Goal: Task Accomplishment & Management: Manage account settings

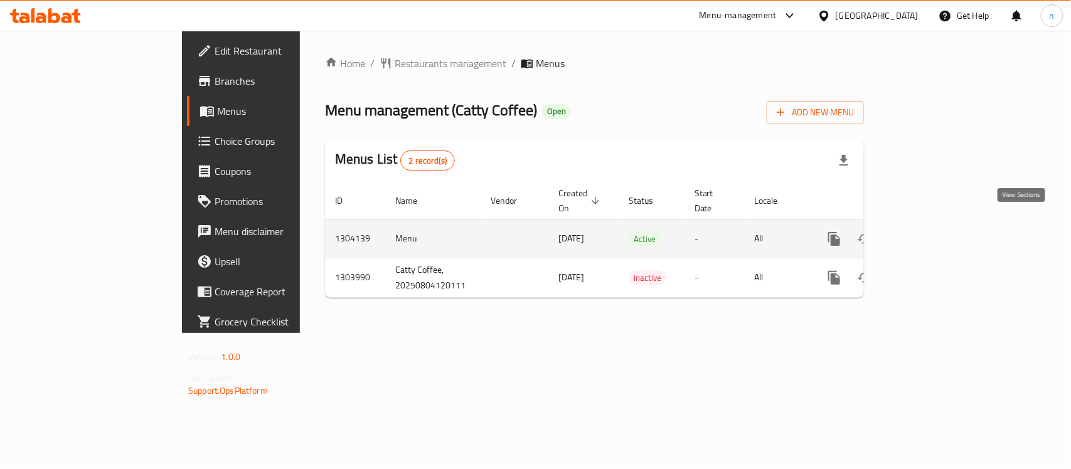
click at [932, 232] on icon "enhanced table" at bounding box center [924, 239] width 15 height 15
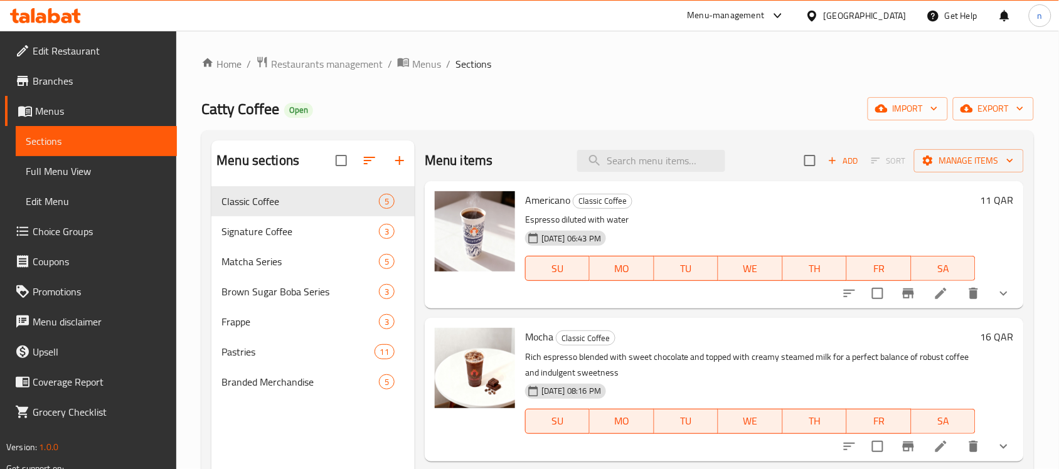
click at [85, 229] on span "Choice Groups" at bounding box center [100, 231] width 134 height 15
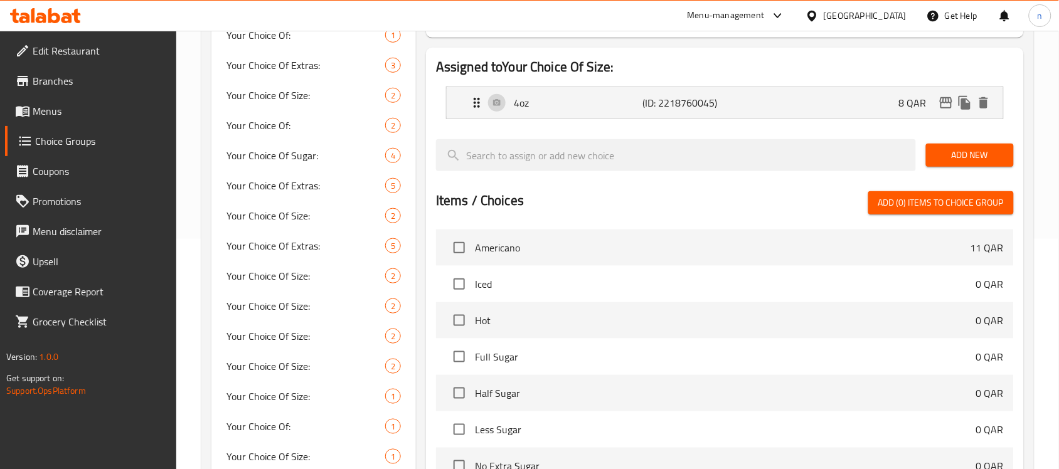
scroll to position [422, 0]
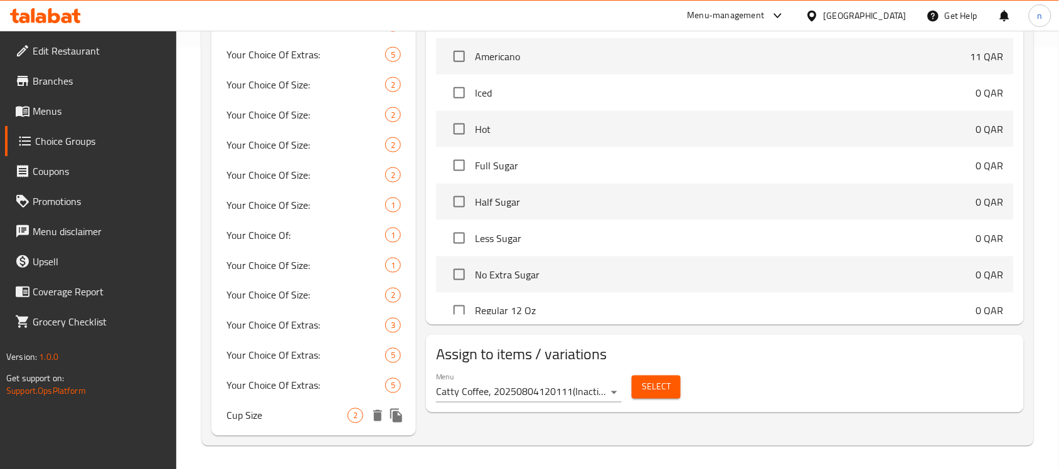
click at [289, 418] on span "Cup Size" at bounding box center [287, 415] width 121 height 15
type input "Cup Size"
type input "حجم كوب"
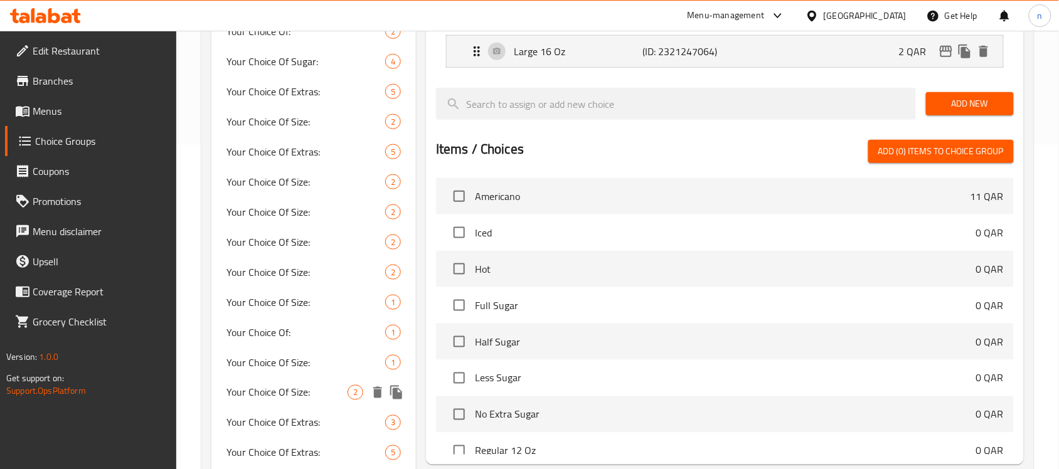
scroll to position [449, 0]
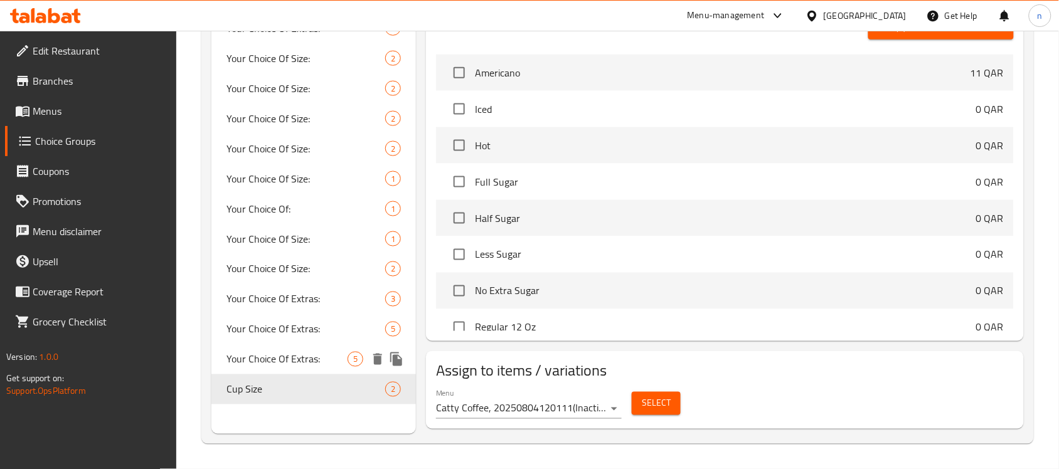
click at [248, 362] on span "Your Choice Of Extras:" at bounding box center [287, 359] width 121 height 15
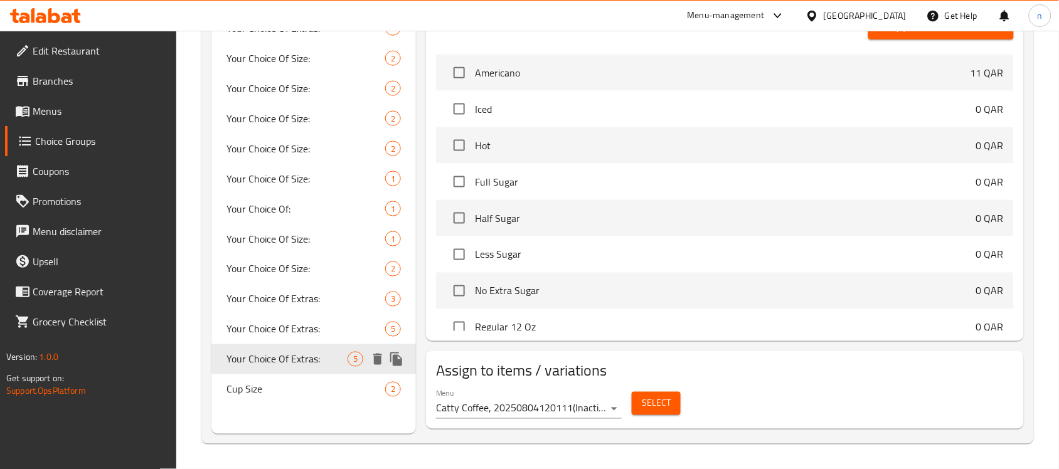
type input "Your Choice Of Extras:"
type input "اختيارك من الإضافات:"
type input "0"
type input "5"
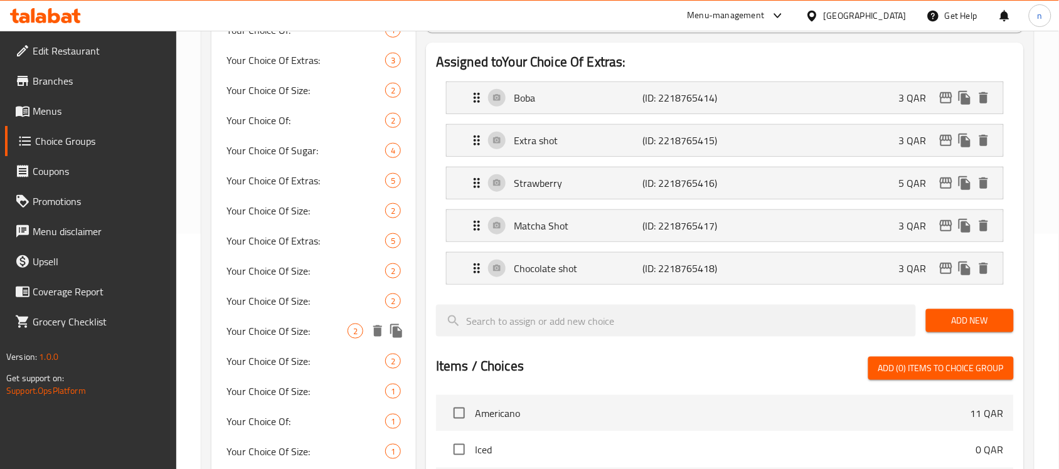
scroll to position [157, 0]
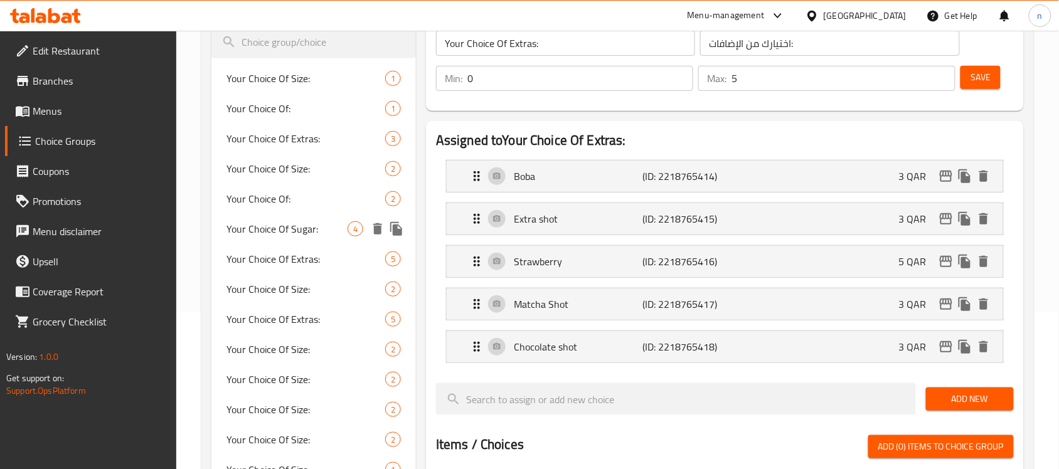
click at [287, 233] on span "Your Choice Of Sugar:" at bounding box center [287, 228] width 121 height 15
type input "Your Choice Of Sugar:"
type input "اختيارك من السكر:"
type input "1"
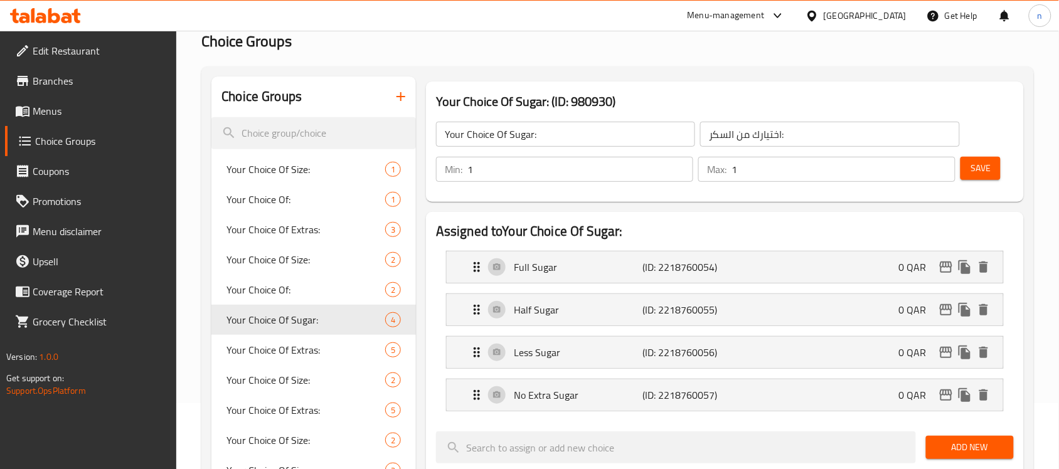
scroll to position [78, 0]
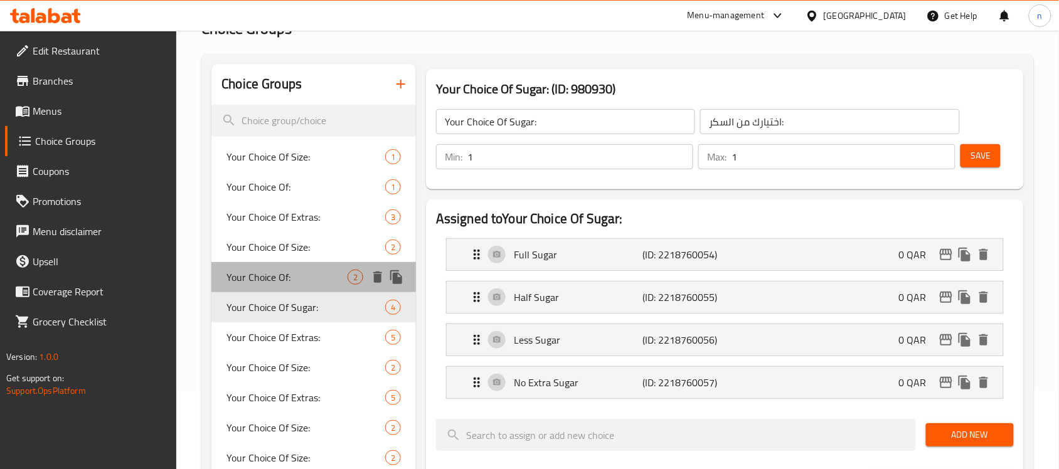
click at [316, 281] on span "Your Choice Of:" at bounding box center [287, 277] width 121 height 15
type input "Your Choice Of:"
type input "اختيارك من:"
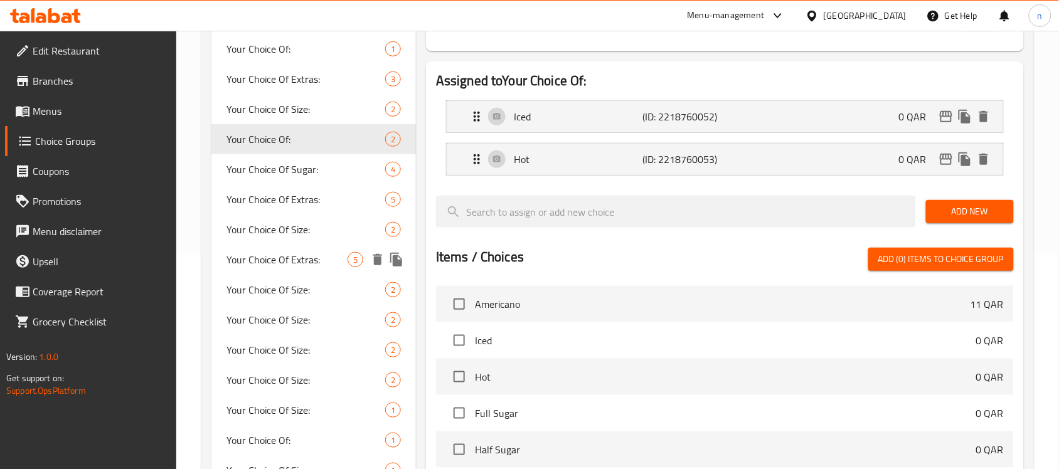
scroll to position [392, 0]
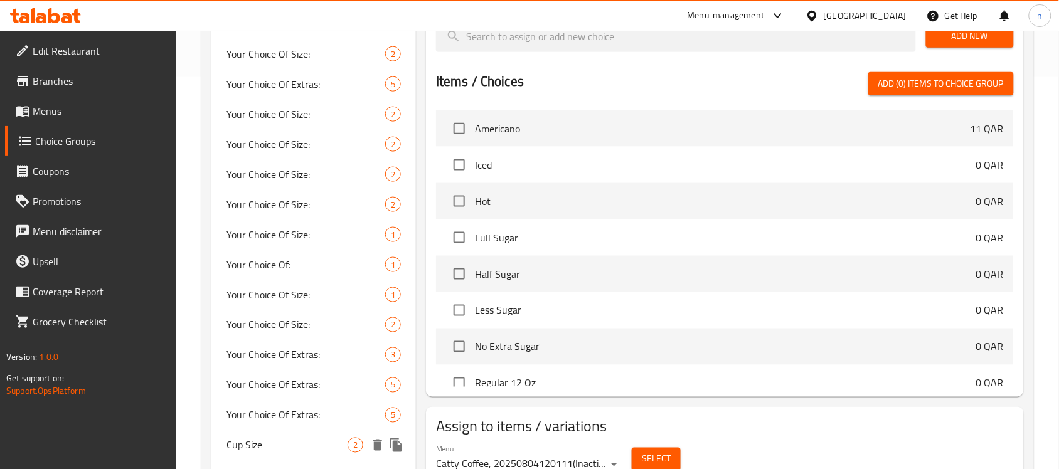
click at [265, 441] on span "Cup Size" at bounding box center [287, 445] width 121 height 15
type input "Cup Size"
type input "حجم كوب"
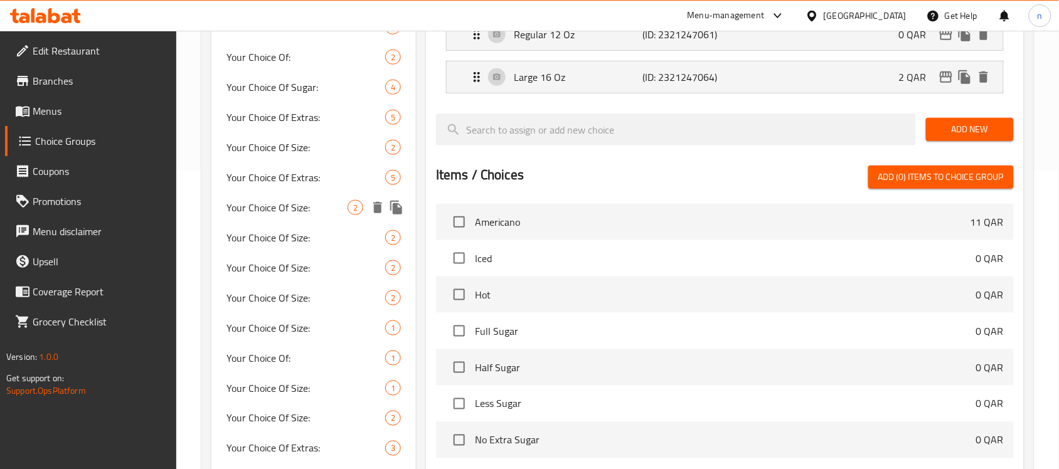
scroll to position [449, 0]
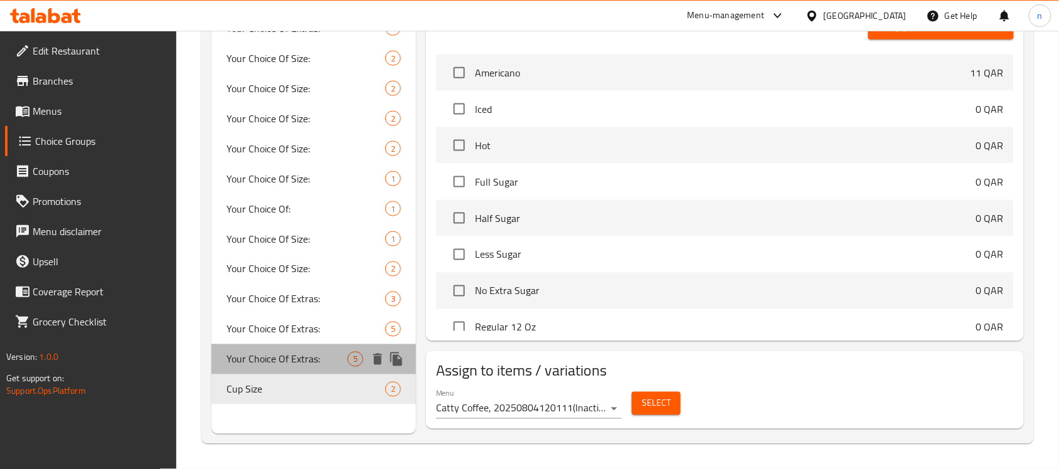
click at [280, 356] on span "Your Choice Of Extras:" at bounding box center [287, 359] width 121 height 15
type input "Your Choice Of Extras:"
type input "اختيارك من الإضافات:"
type input "0"
type input "5"
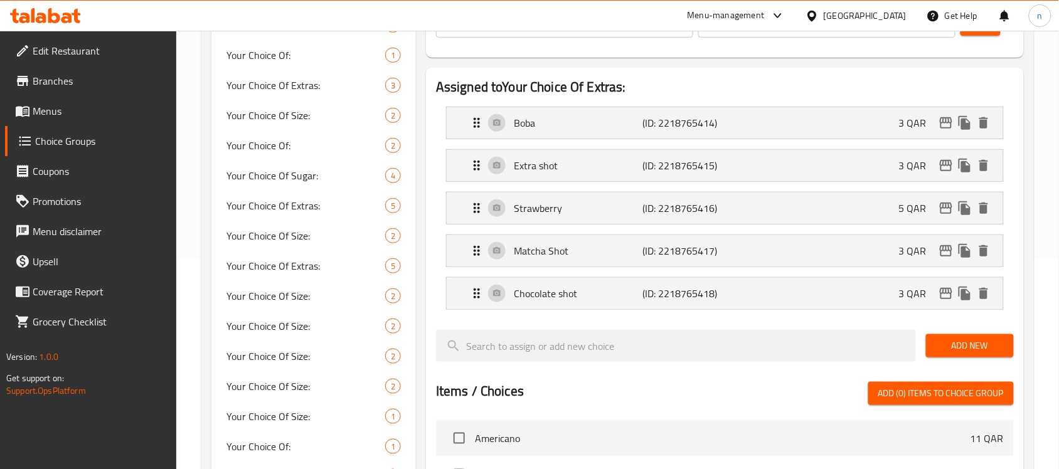
scroll to position [56, 0]
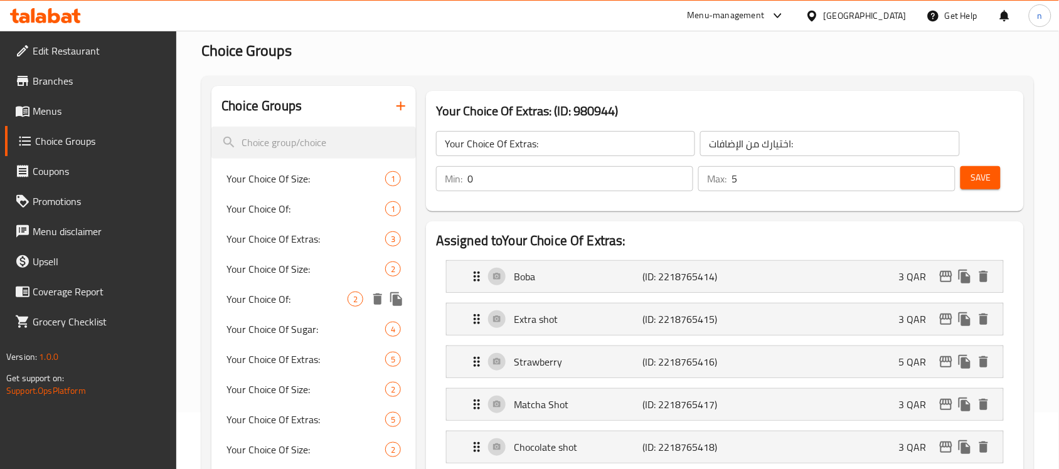
click at [282, 302] on span "Your Choice Of:" at bounding box center [287, 299] width 121 height 15
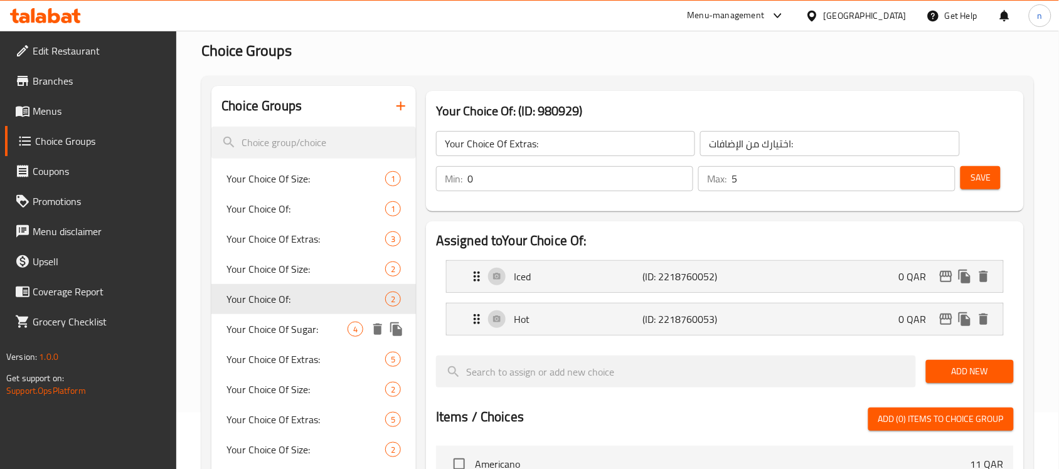
type input "Your Choice Of:"
type input "اختيارك من:"
type input "1"
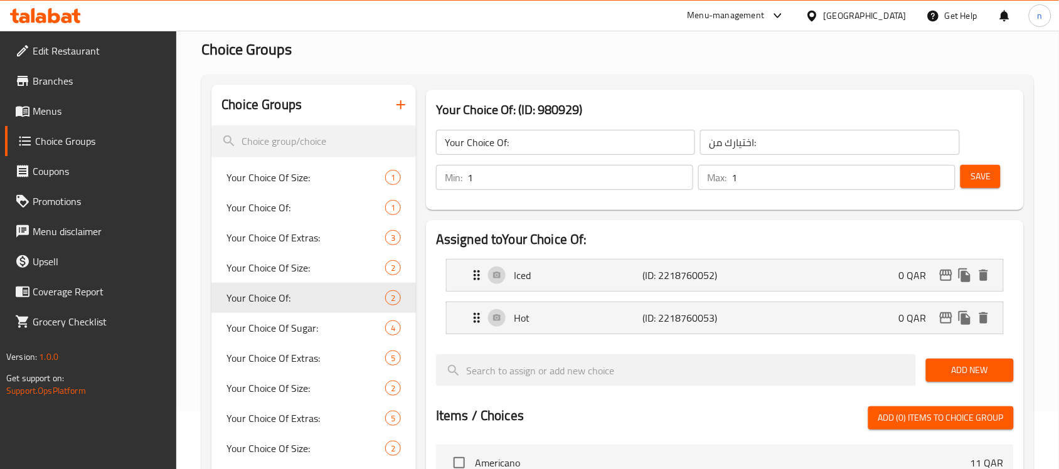
scroll to position [78, 0]
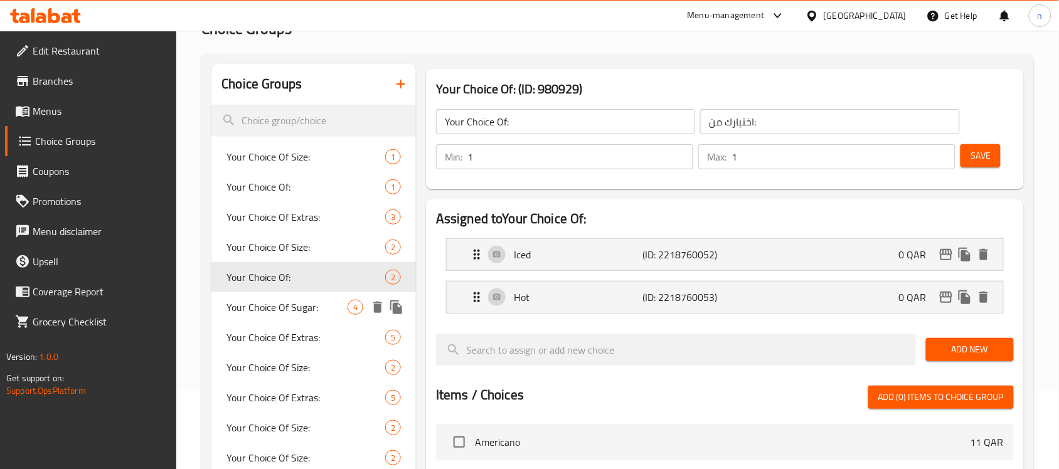
click at [291, 301] on span "Your Choice Of Sugar:" at bounding box center [287, 307] width 121 height 15
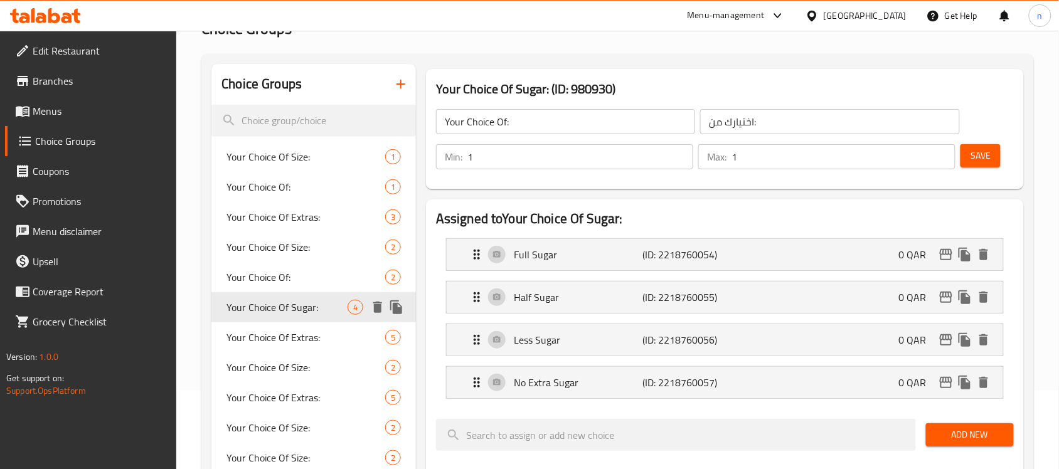
type input "Your Choice Of Sugar:"
type input "اختيارك من السكر:"
